Goal: Information Seeking & Learning: Learn about a topic

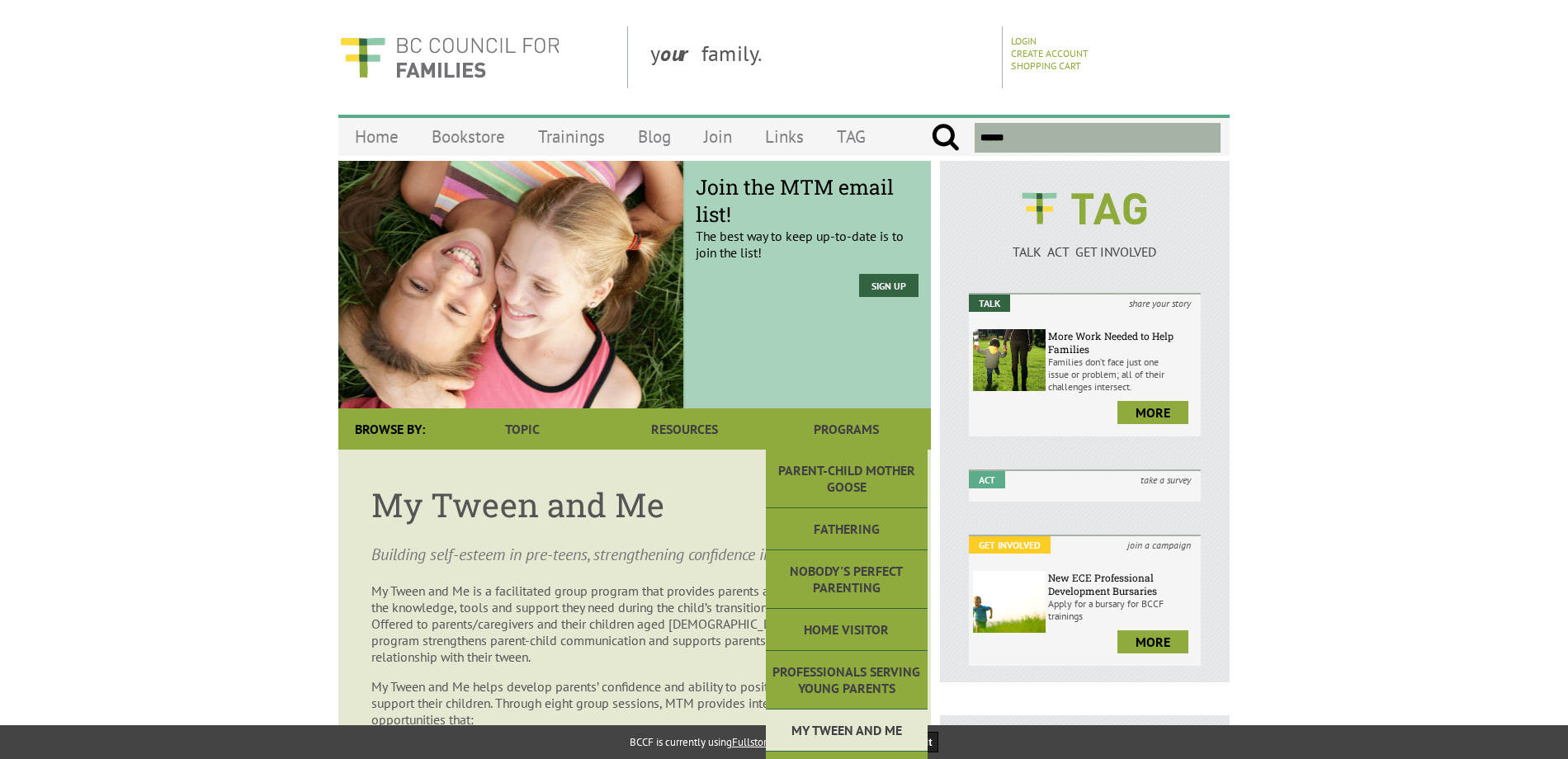
click at [871, 731] on link "My Tween and Me" at bounding box center [846, 731] width 162 height 42
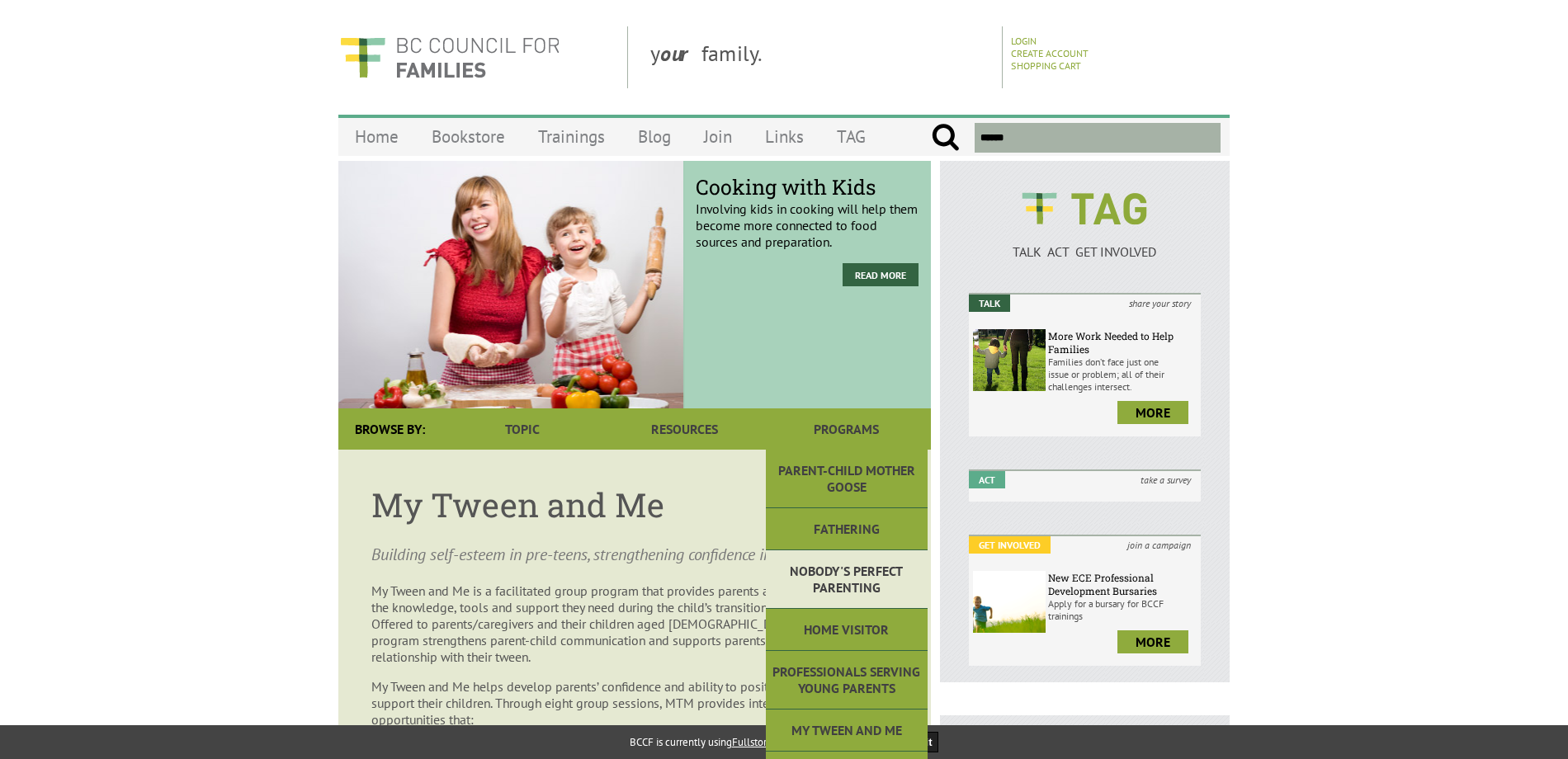
click at [879, 586] on link "Nobody's Perfect Parenting" at bounding box center [846, 580] width 162 height 59
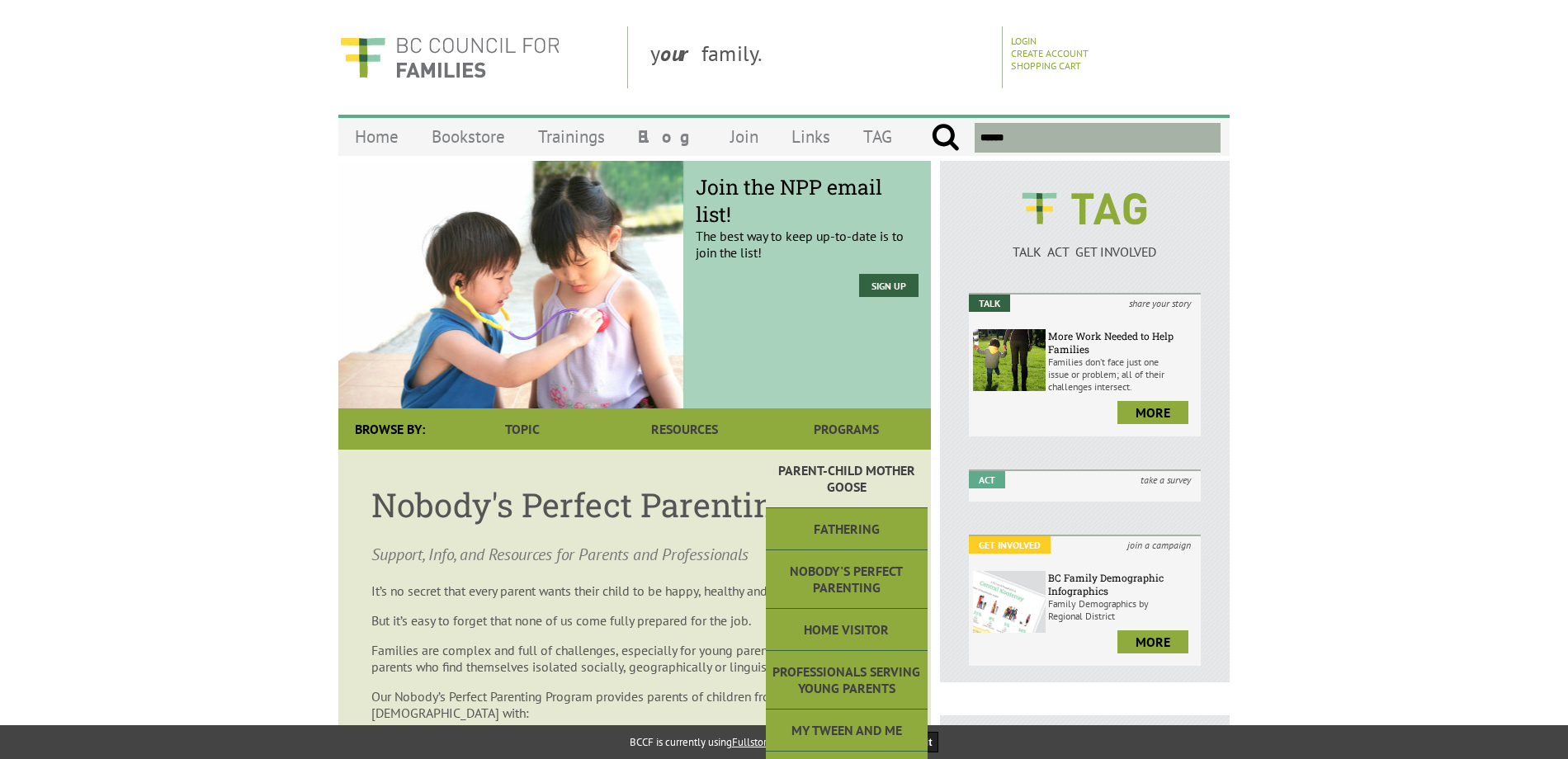
click at [839, 481] on link "Parent-Child Mother Goose" at bounding box center [846, 479] width 162 height 59
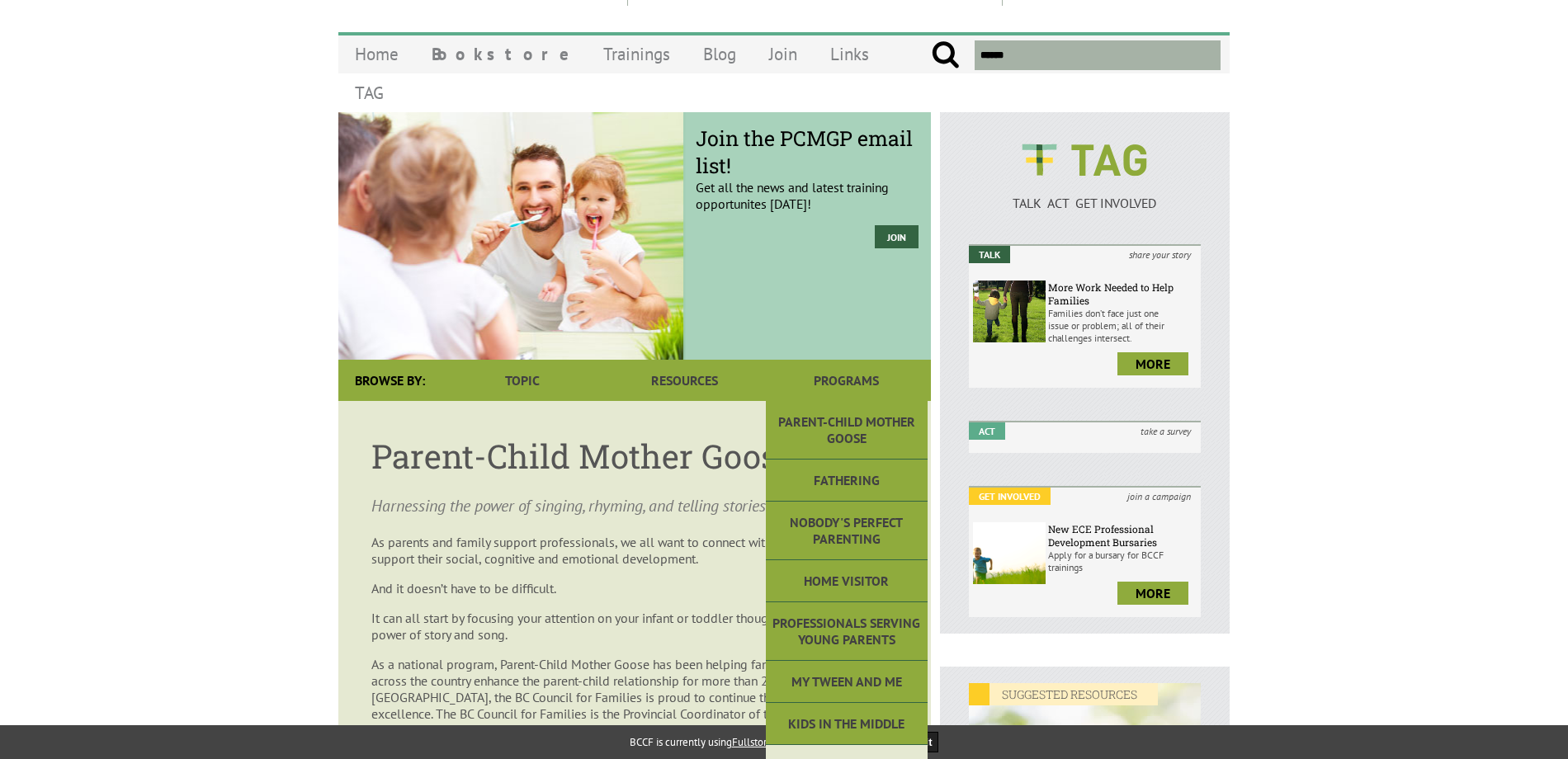
scroll to position [165, 0]
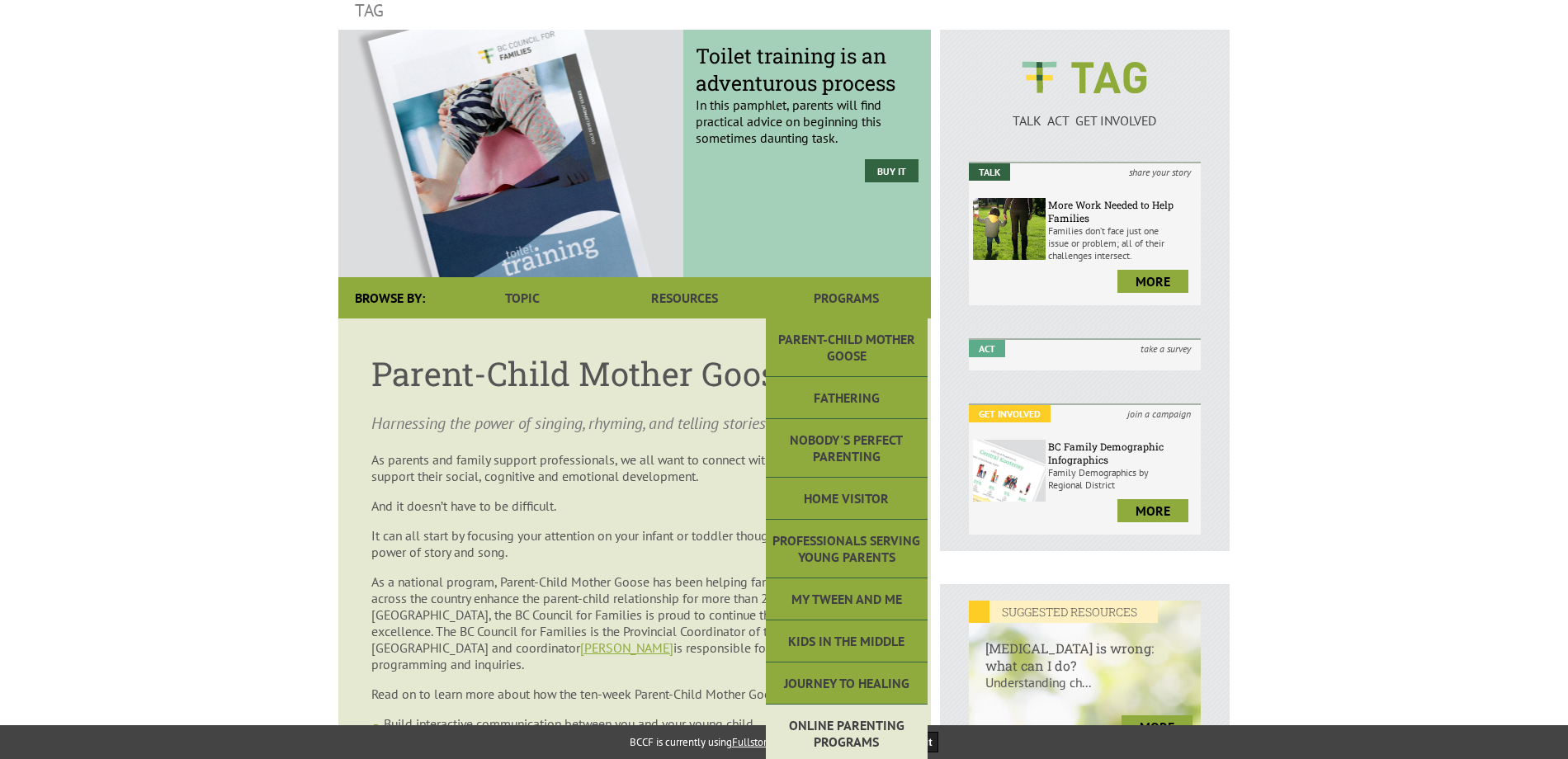
click at [877, 704] on link "Online Parenting Programs" at bounding box center [846, 734] width 162 height 59
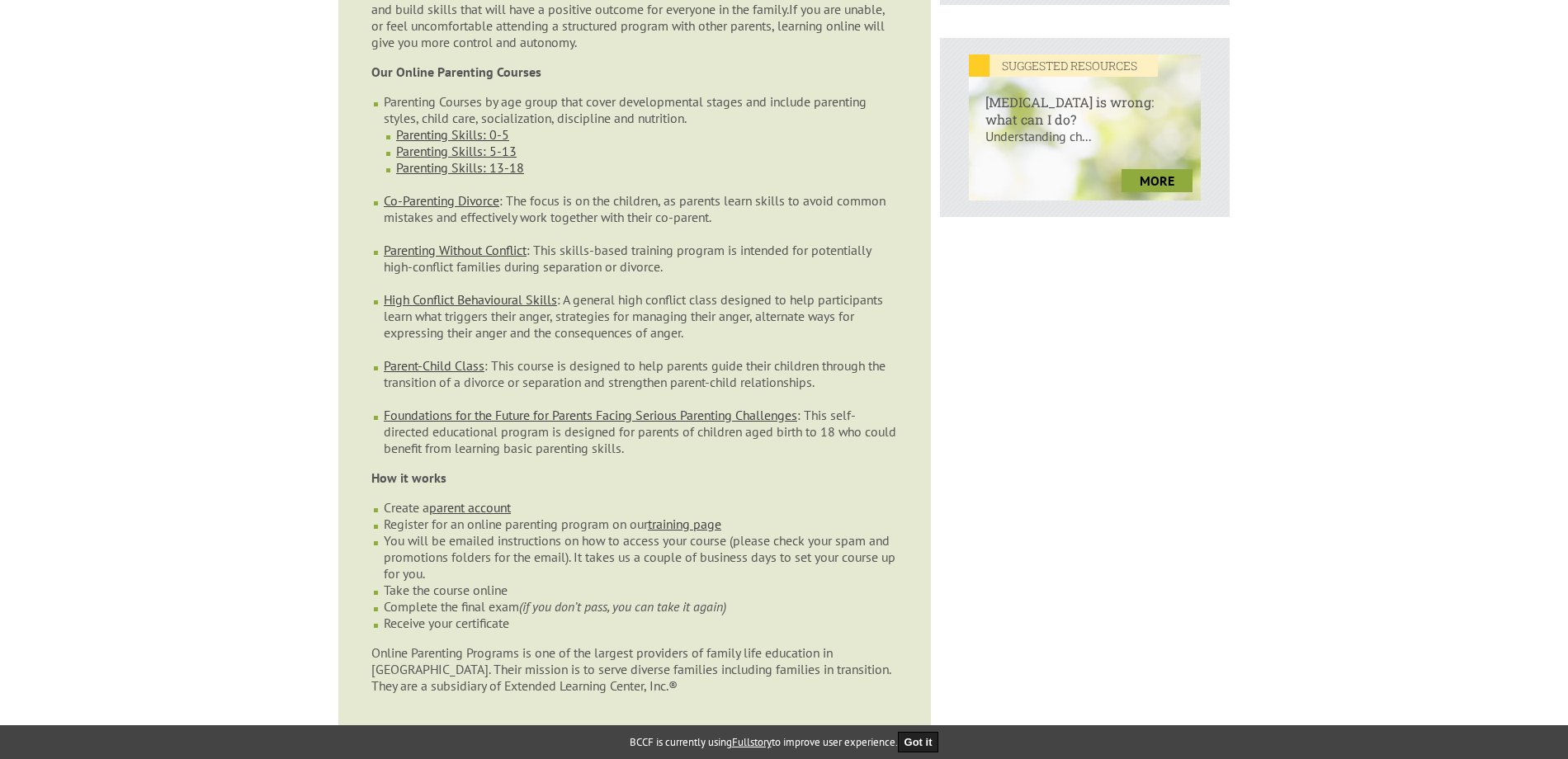
scroll to position [742, 0]
